Goal: Navigation & Orientation: Go to known website

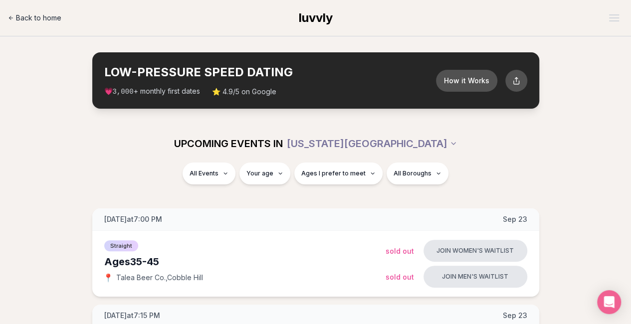
click at [43, 16] on span "Back to home" at bounding box center [38, 18] width 45 height 10
click at [9, 16] on icon at bounding box center [11, 18] width 6 height 6
